Goal: Information Seeking & Learning: Learn about a topic

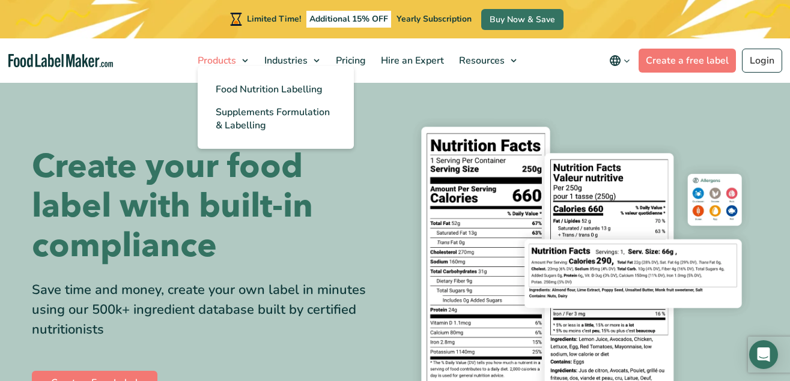
drag, startPoint x: 211, startPoint y: 66, endPoint x: 219, endPoint y: 68, distance: 8.2
click at [217, 61] on span "Products" at bounding box center [215, 60] width 43 height 13
click at [225, 83] on span "Food Nutrition Labelling" at bounding box center [269, 89] width 107 height 13
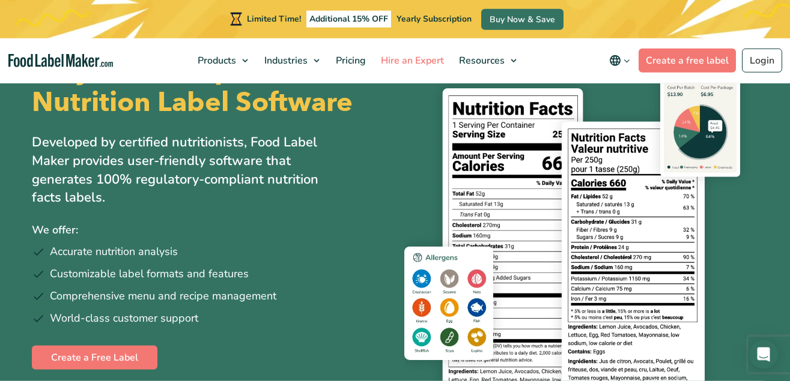
scroll to position [61, 0]
